Goal: Check status: Check status

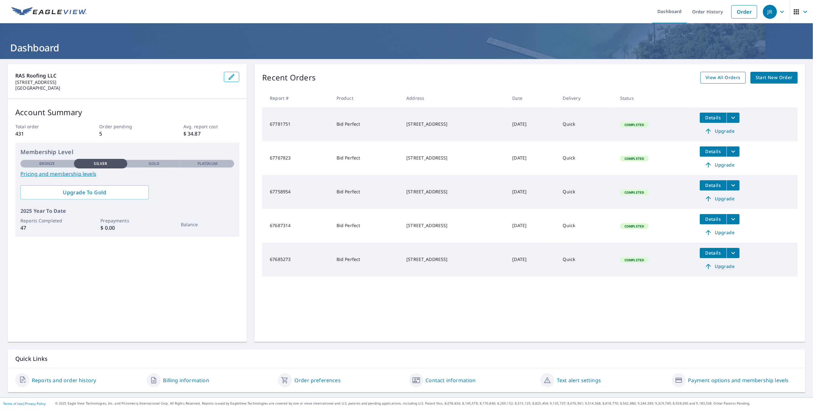
click at [719, 77] on span "View All Orders" at bounding box center [722, 78] width 35 height 8
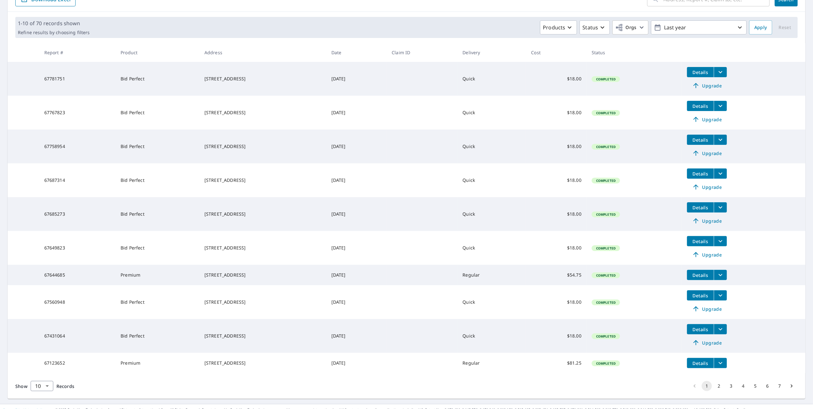
scroll to position [91, 0]
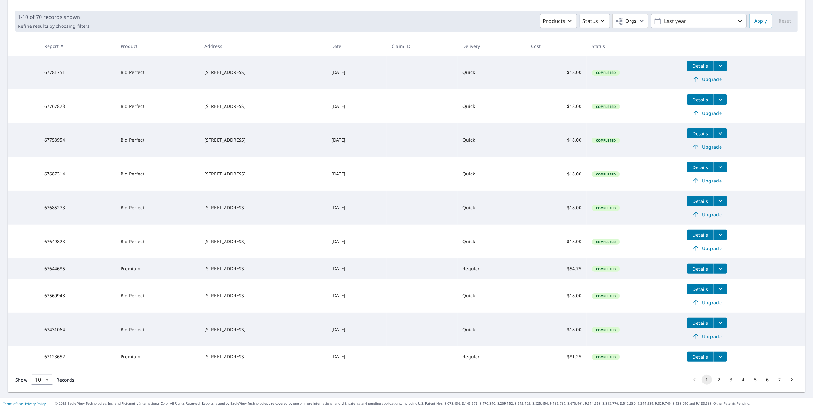
click at [714, 379] on button "2" at bounding box center [719, 379] width 10 height 10
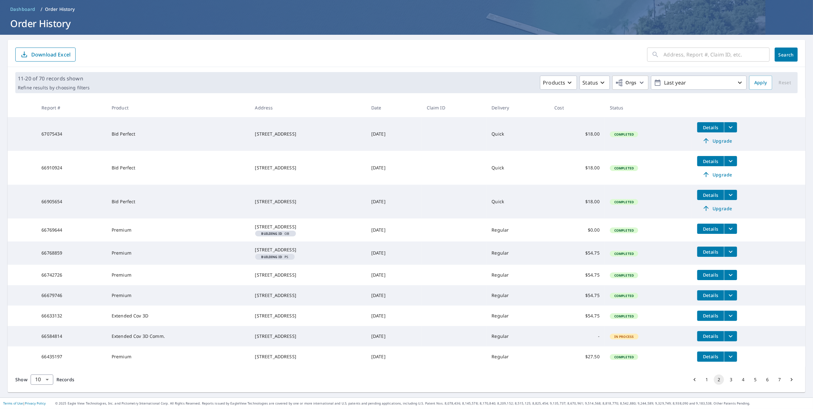
scroll to position [49, 0]
click at [733, 265] on td "Details" at bounding box center [748, 275] width 113 height 20
click at [735, 270] on button "filesDropdownBtn-66742726" at bounding box center [730, 275] width 13 height 10
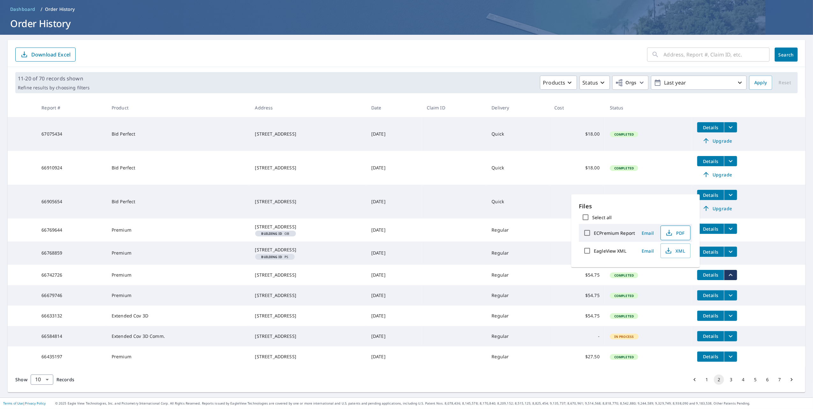
click at [669, 230] on icon "button" at bounding box center [669, 233] width 8 height 8
